Goal: Navigation & Orientation: Find specific page/section

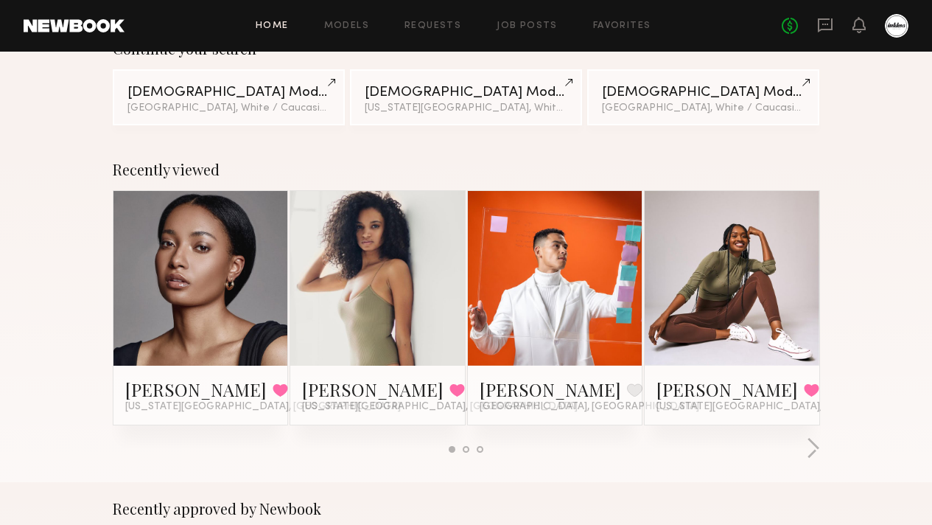
scroll to position [144, 0]
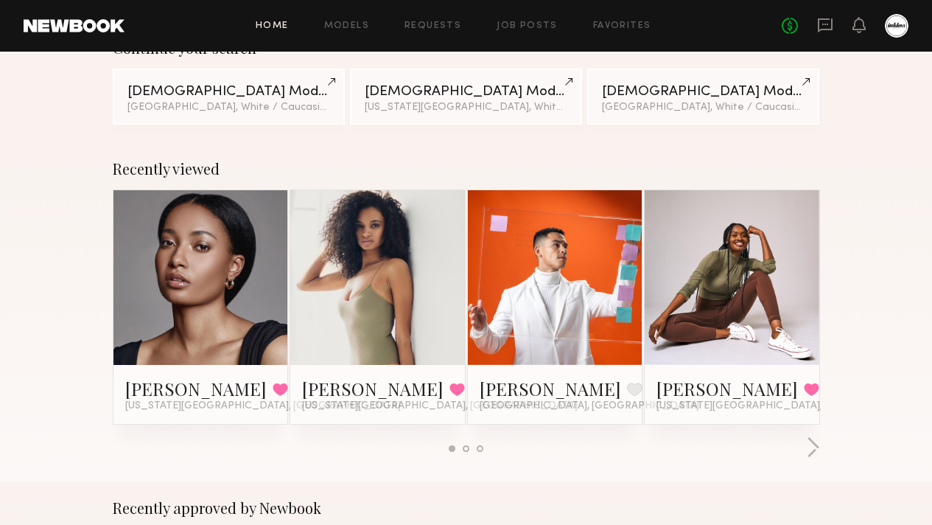
click at [167, 275] on link at bounding box center [201, 277] width 80 height 175
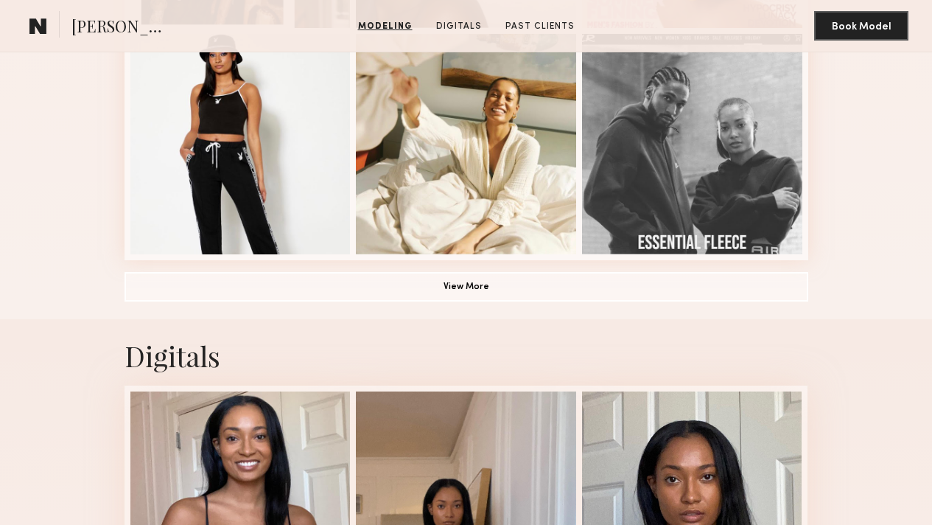
scroll to position [1054, 0]
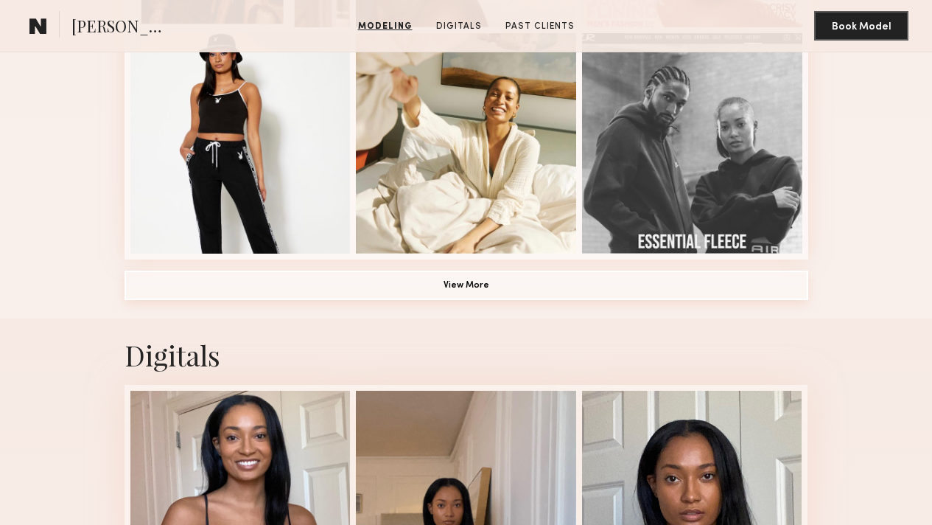
click at [791, 300] on button "View More" at bounding box center [467, 284] width 684 height 29
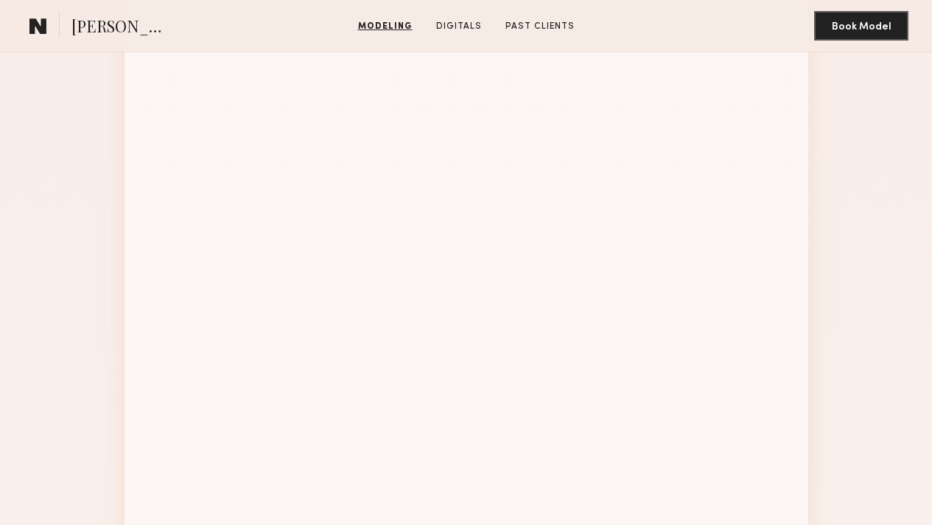
scroll to position [1525, 0]
